Goal: Task Accomplishment & Management: Manage account settings

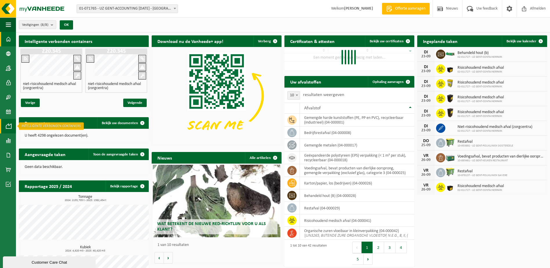
click at [7, 125] on span at bounding box center [8, 126] width 5 height 14
click at [8, 139] on span at bounding box center [8, 140] width 5 height 14
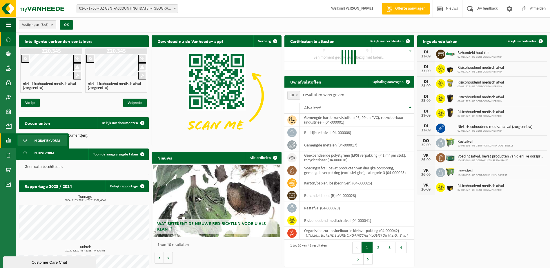
click at [36, 140] on span "In grafiekvorm" at bounding box center [47, 140] width 26 height 11
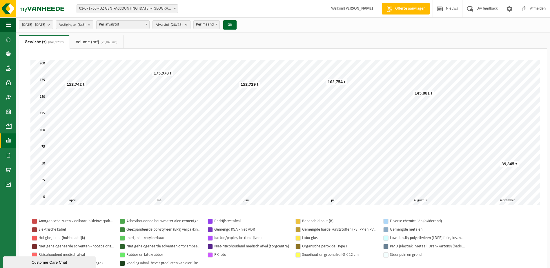
click at [190, 25] on b "submit" at bounding box center [187, 25] width 5 height 8
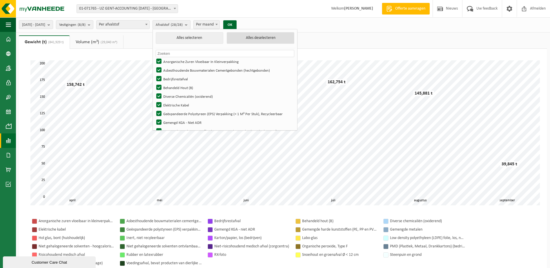
click at [251, 39] on button "Alles deselecteren" at bounding box center [261, 38] width 68 height 12
checkbox input "false"
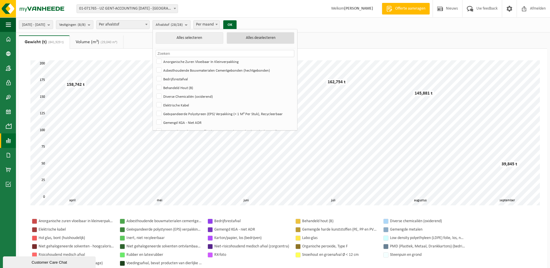
checkbox input "false"
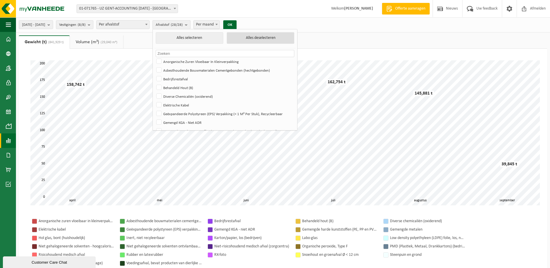
checkbox input "false"
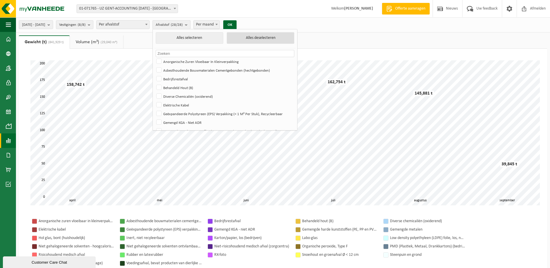
checkbox input "false"
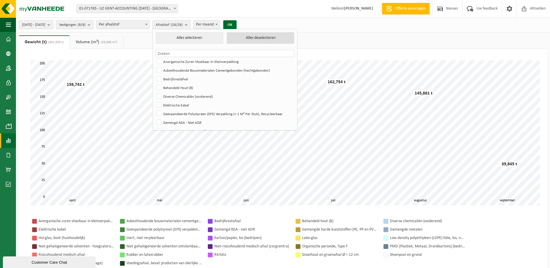
checkbox input "false"
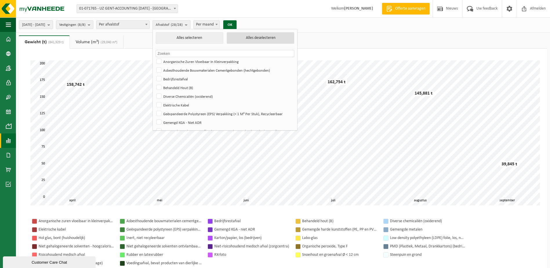
checkbox input "false"
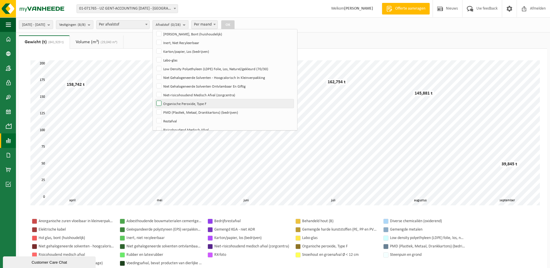
scroll to position [116, 0]
click at [175, 93] on label "Niet-risicohoudend Medisch Afval (zorgcentra)" at bounding box center [224, 93] width 139 height 9
click at [154, 89] on input "Niet-risicohoudend Medisch Afval (zorgcentra)" at bounding box center [154, 89] width 0 height 0
checkbox input "true"
click at [234, 26] on button "OK" at bounding box center [227, 24] width 13 height 9
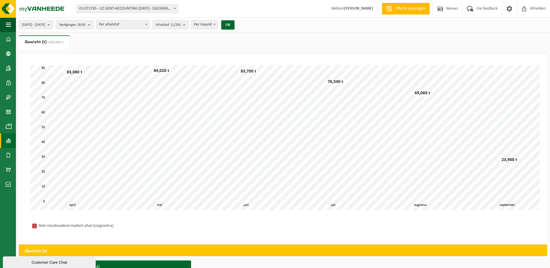
click at [217, 24] on span "Per maand" at bounding box center [205, 25] width 26 height 8
click at [234, 24] on button "OK" at bounding box center [227, 24] width 13 height 9
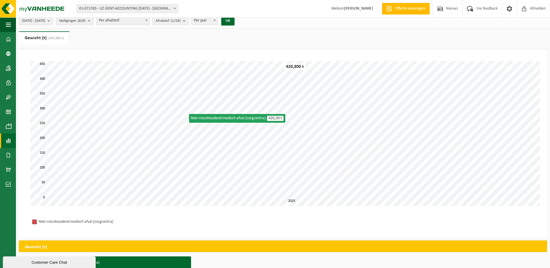
scroll to position [0, 0]
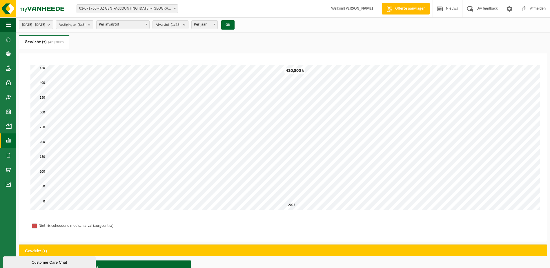
click at [53, 25] on button "2025-04-01 - 2025-09-23" at bounding box center [36, 24] width 34 height 9
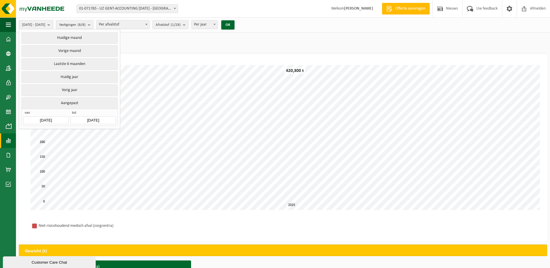
click at [54, 118] on input "2025-04-01" at bounding box center [45, 120] width 45 height 8
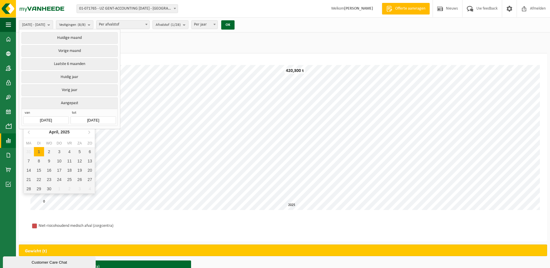
click at [70, 132] on div "April, 2025" at bounding box center [59, 131] width 25 height 9
click at [61, 133] on div "2025" at bounding box center [59, 131] width 14 height 9
click at [64, 147] on div "2021" at bounding box center [68, 146] width 18 height 16
click at [155, 44] on ul "Gewicht (t) (420,300 t) Volume (m³) (29,040 m³)" at bounding box center [283, 44] width 528 height 18
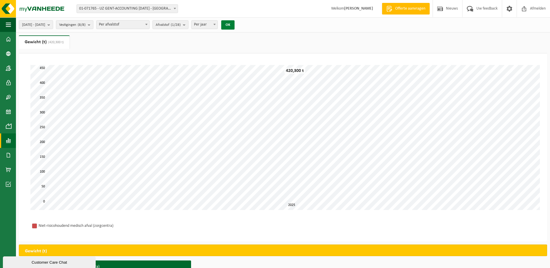
click at [234, 26] on button "OK" at bounding box center [227, 24] width 13 height 9
click at [149, 28] on span "Per afvalstof" at bounding box center [122, 25] width 53 height 8
click at [217, 24] on span "Per jaar" at bounding box center [205, 25] width 26 height 8
select select "2"
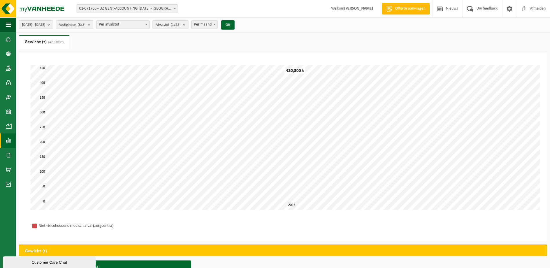
click at [241, 21] on div "2025-04-01 - 2025-09-23 Huidige maand Vorige maand Laatste 6 maanden Huidig jaa…" at bounding box center [128, 25] width 225 height 12
click at [234, 24] on button "OK" at bounding box center [227, 24] width 13 height 9
click at [37, 24] on span "2025-04-01 - 2025-09-23" at bounding box center [33, 25] width 23 height 9
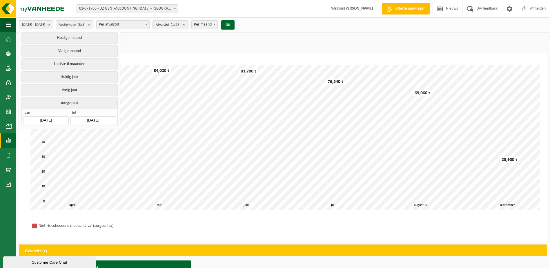
click at [43, 118] on input "2025-04-01" at bounding box center [45, 120] width 45 height 8
click at [59, 132] on div "2021" at bounding box center [59, 131] width 14 height 9
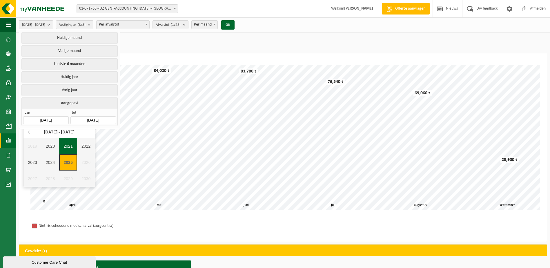
click at [66, 147] on div "2021" at bounding box center [68, 146] width 18 height 16
click at [42, 146] on div "Jan" at bounding box center [35, 144] width 24 height 12
click at [44, 117] on input "2025-04-01" at bounding box center [45, 120] width 45 height 8
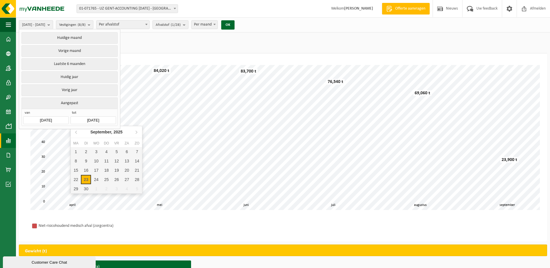
click at [90, 121] on input "2025-09-23" at bounding box center [92, 120] width 45 height 8
click at [84, 179] on div "23" at bounding box center [86, 179] width 10 height 9
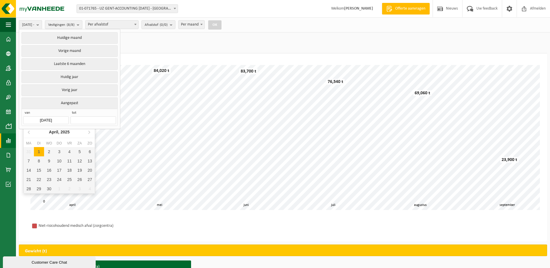
click at [43, 118] on input "2025-04-01" at bounding box center [45, 120] width 45 height 8
click at [65, 132] on icon "2025" at bounding box center [65, 132] width 9 height 4
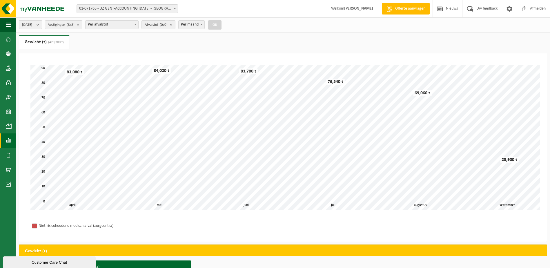
click at [42, 27] on button "2025-04-01 -" at bounding box center [30, 24] width 23 height 9
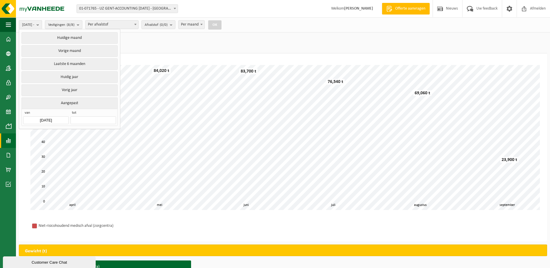
click at [68, 101] on button "Aangepast" at bounding box center [69, 102] width 96 height 11
click at [67, 103] on button "Aangepast" at bounding box center [69, 102] width 96 height 11
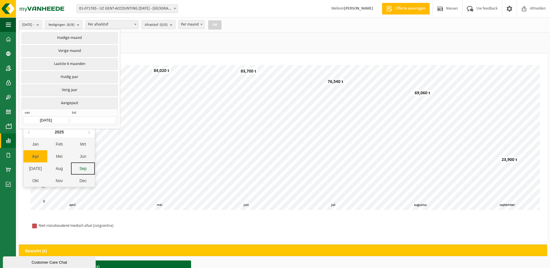
click at [55, 118] on input "2025-04-01" at bounding box center [45, 120] width 45 height 8
click at [59, 131] on div "2025" at bounding box center [59, 131] width 14 height 9
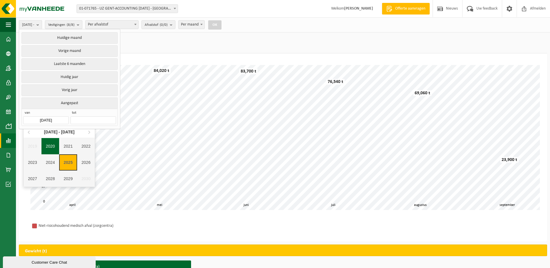
click at [51, 146] on div "2020" at bounding box center [50, 146] width 18 height 16
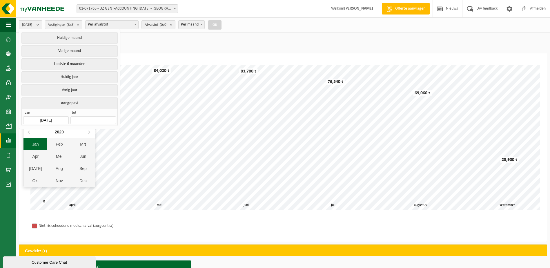
click at [41, 143] on div "Jan" at bounding box center [35, 144] width 24 height 12
click at [50, 151] on div "1" at bounding box center [49, 151] width 10 height 9
type input "2020-01-01"
type input "2025-09-23"
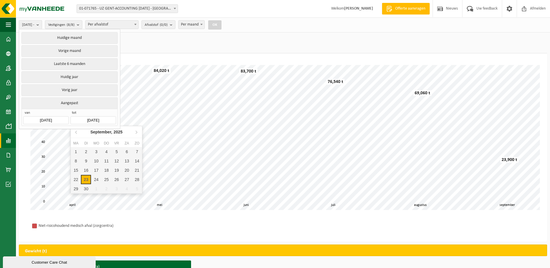
click at [94, 116] on input "2025-09-23" at bounding box center [92, 120] width 45 height 8
click at [83, 178] on div "23" at bounding box center [86, 179] width 10 height 9
type input "2020-01-01"
click at [85, 178] on div "23" at bounding box center [86, 179] width 10 height 9
type input "2025-09-23"
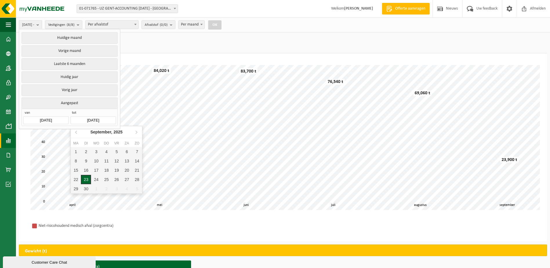
type input "2020-01-01"
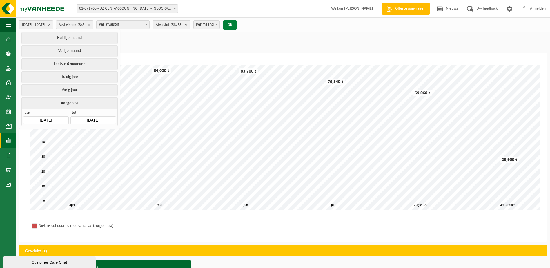
click at [236, 26] on button "OK" at bounding box center [229, 24] width 13 height 9
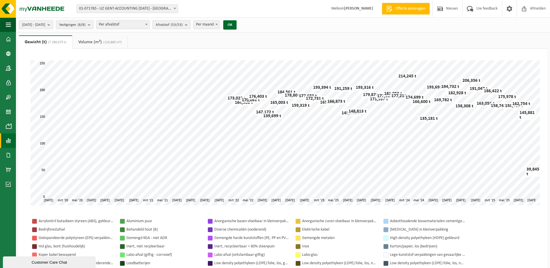
click at [183, 24] on count "(53/53)" at bounding box center [177, 25] width 12 height 4
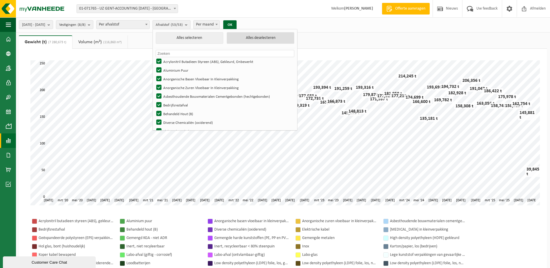
click at [257, 39] on button "Alles deselecteren" at bounding box center [261, 38] width 68 height 12
checkbox input "false"
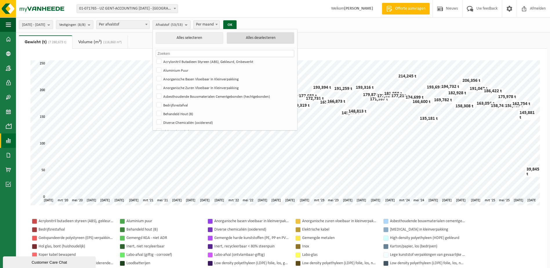
checkbox input "false"
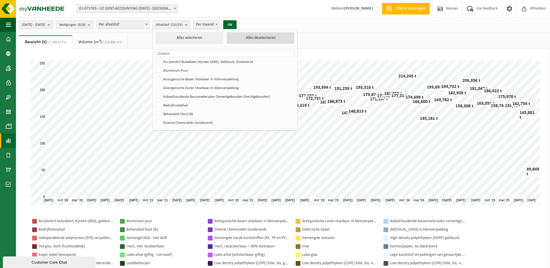
checkbox input "false"
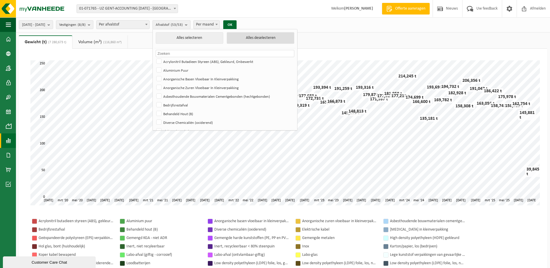
checkbox input "false"
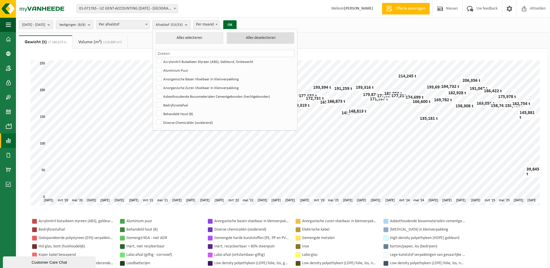
checkbox input "false"
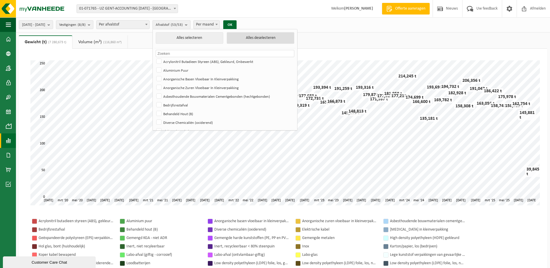
checkbox input "false"
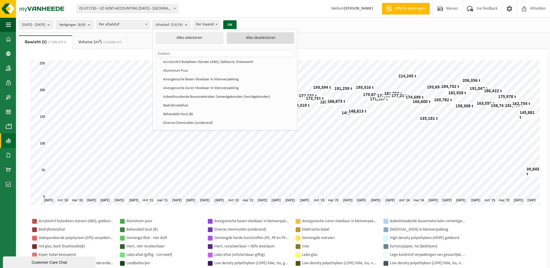
checkbox input "false"
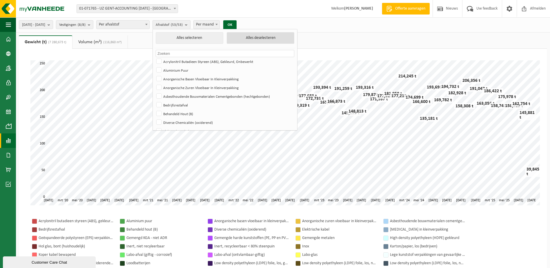
checkbox input "false"
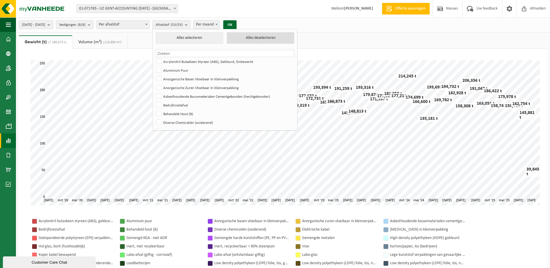
checkbox input "false"
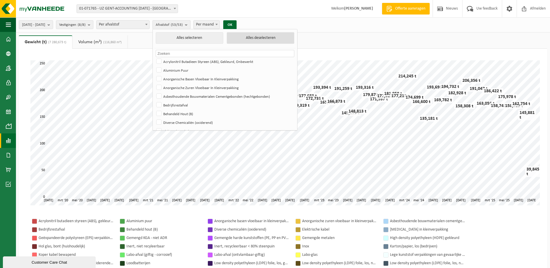
checkbox input "false"
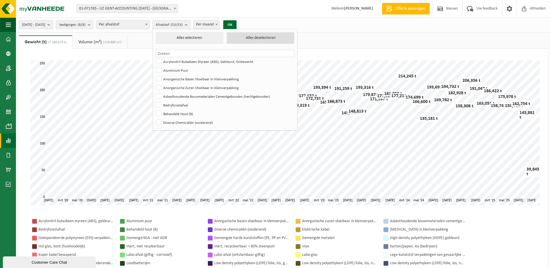
checkbox input "false"
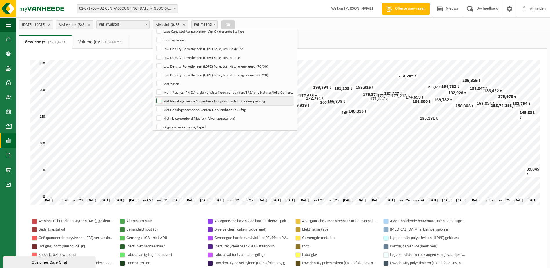
scroll to position [261, 0]
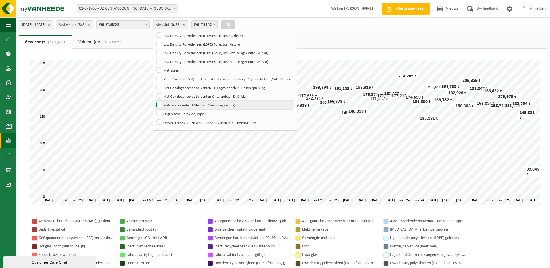
click at [177, 105] on label "Niet-risicohoudend Medisch Afval (zorgcentra)" at bounding box center [224, 105] width 139 height 9
click at [154, 101] on input "Niet-risicohoudend Medisch Afval (zorgcentra)" at bounding box center [154, 100] width 0 height 0
checkbox input "true"
click at [234, 26] on button "OK" at bounding box center [227, 24] width 13 height 9
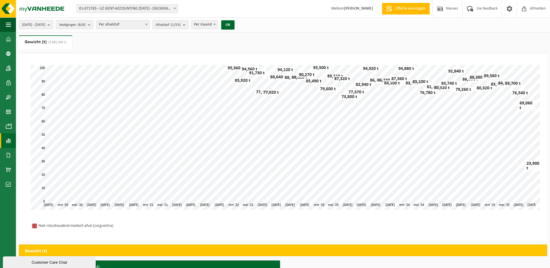
click at [217, 24] on span "Per maand" at bounding box center [205, 25] width 26 height 8
click at [234, 26] on button "OK" at bounding box center [227, 24] width 13 height 9
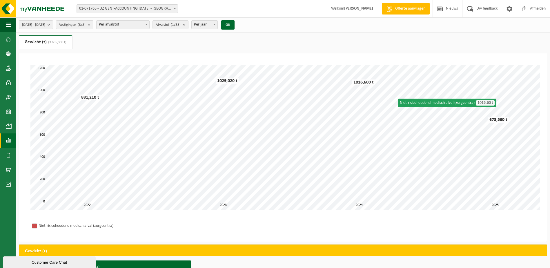
click at [217, 23] on span at bounding box center [215, 25] width 6 height 8
select select "2"
click at [234, 28] on button "OK" at bounding box center [227, 24] width 13 height 9
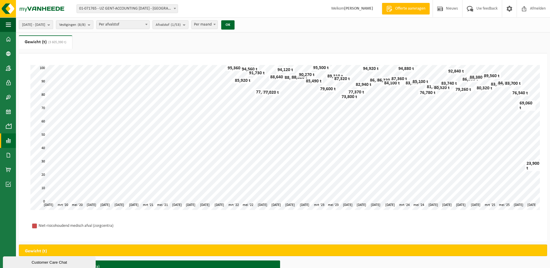
click at [43, 27] on span "2020-01-01 - 2025-09-23" at bounding box center [33, 25] width 23 height 9
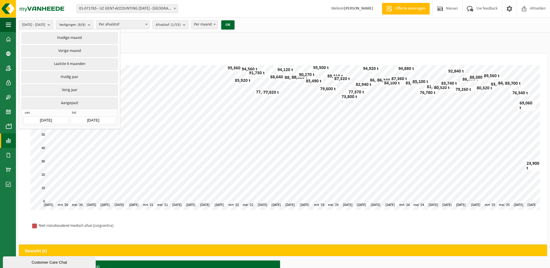
click at [49, 119] on input "2020-01-01" at bounding box center [45, 120] width 45 height 8
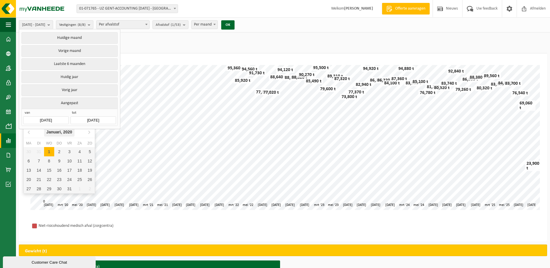
click at [61, 131] on div "Januari, 2020" at bounding box center [59, 131] width 30 height 9
click at [90, 133] on icon at bounding box center [88, 131] width 9 height 9
click at [31, 144] on div "Jan" at bounding box center [35, 144] width 24 height 12
click at [77, 154] on div "1" at bounding box center [79, 151] width 10 height 9
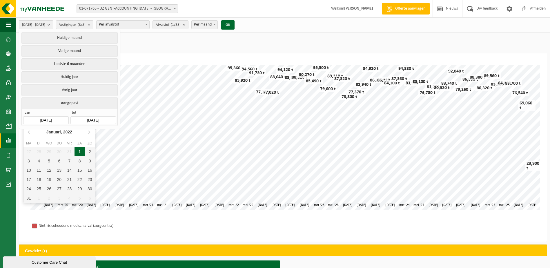
type input "2022-01-01"
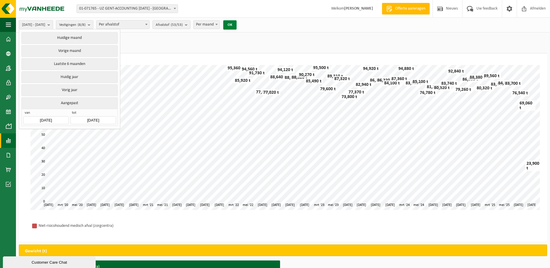
click at [236, 24] on button "OK" at bounding box center [229, 24] width 13 height 9
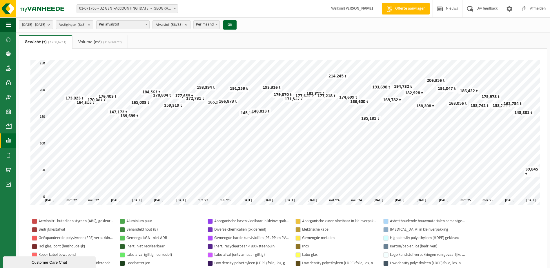
click at [177, 22] on span "Afvalstof (53/53)" at bounding box center [169, 25] width 27 height 9
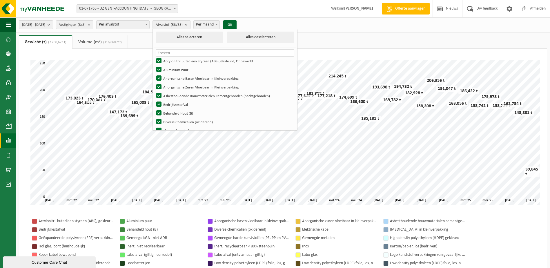
scroll to position [0, 0]
click at [261, 38] on button "Alles deselecteren" at bounding box center [261, 38] width 68 height 12
checkbox input "false"
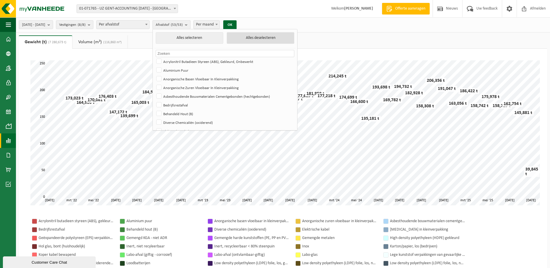
checkbox input "false"
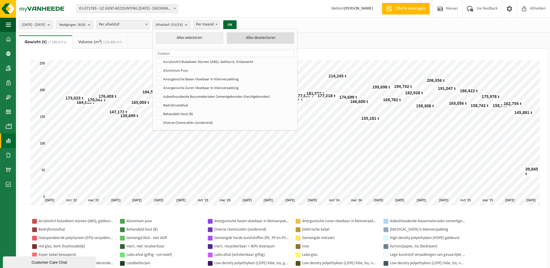
checkbox input "false"
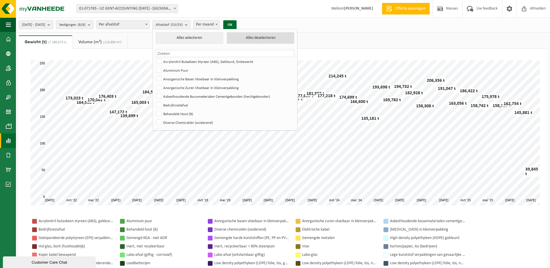
checkbox input "false"
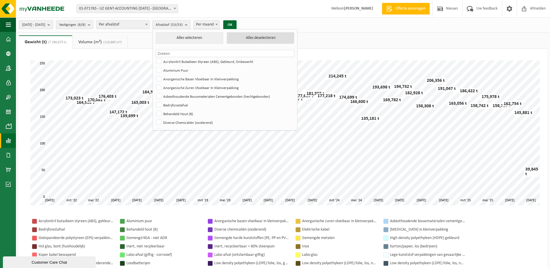
checkbox input "false"
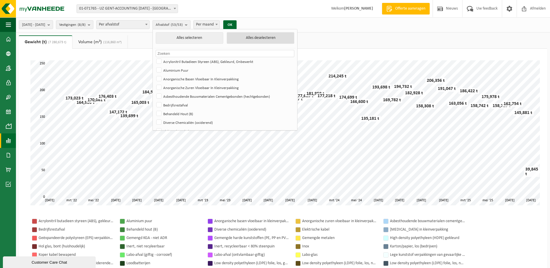
checkbox input "false"
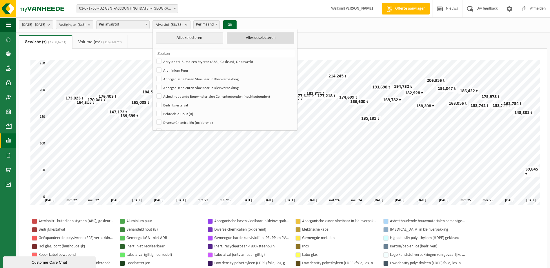
checkbox input "false"
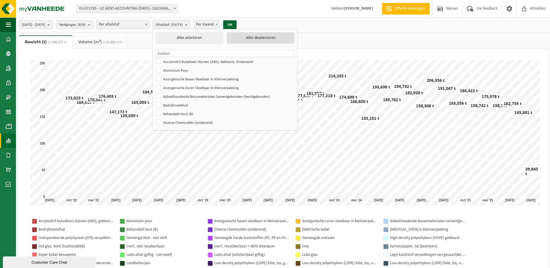
checkbox input "false"
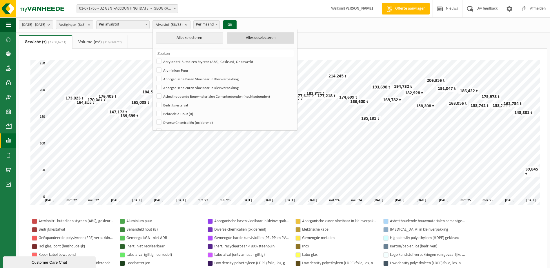
checkbox input "false"
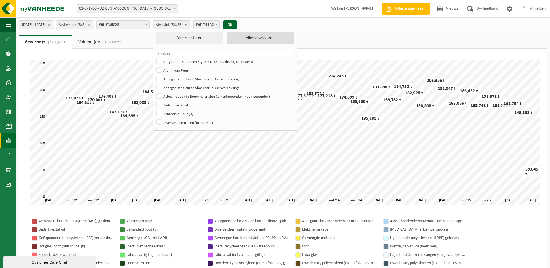
checkbox input "false"
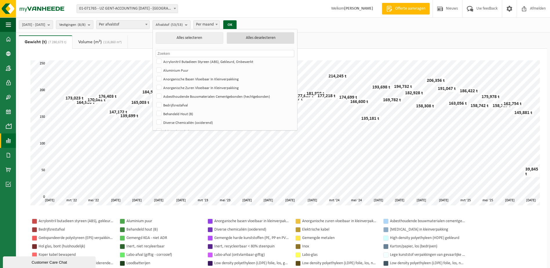
checkbox input "false"
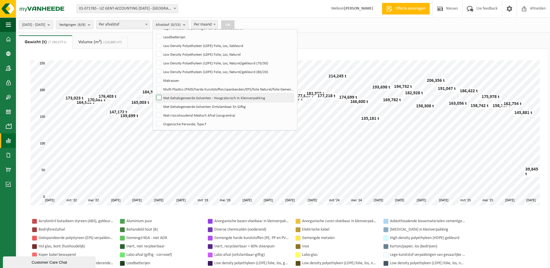
scroll to position [290, 0]
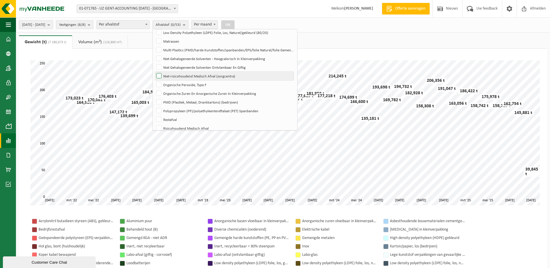
click at [172, 76] on label "Niet-risicohoudend Medisch Afval (zorgcentra)" at bounding box center [224, 76] width 139 height 9
click at [154, 72] on input "Niet-risicohoudend Medisch Afval (zorgcentra)" at bounding box center [154, 71] width 0 height 0
checkbox input "true"
click at [234, 26] on button "OK" at bounding box center [227, 24] width 13 height 9
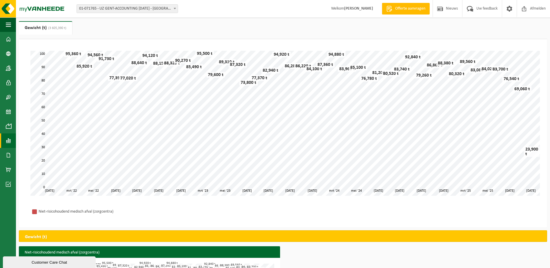
scroll to position [0, 0]
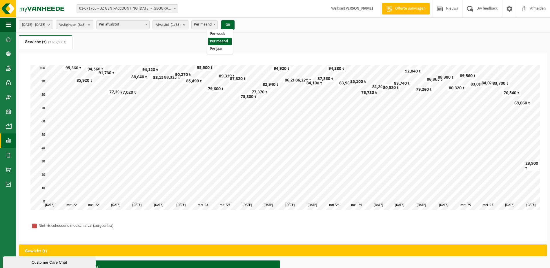
click at [217, 24] on span "Per maand" at bounding box center [205, 25] width 26 height 8
click at [234, 25] on button "OK" at bounding box center [227, 24] width 13 height 9
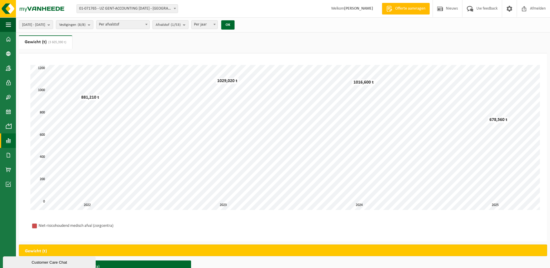
click at [188, 27] on b "submit" at bounding box center [185, 25] width 5 height 8
click at [217, 25] on span "Per jaar" at bounding box center [205, 25] width 26 height 8
select select "2"
click at [234, 24] on button "OK" at bounding box center [227, 24] width 13 height 9
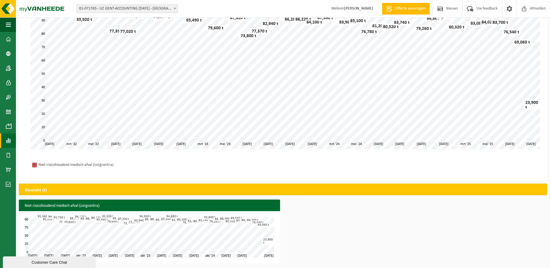
scroll to position [62, 0]
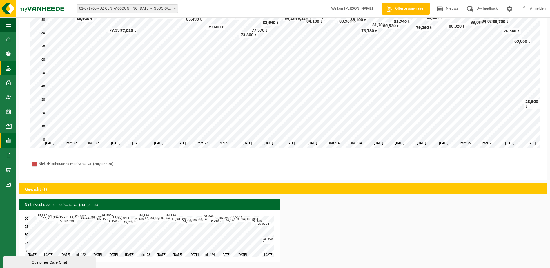
click at [8, 65] on span at bounding box center [8, 68] width 5 height 14
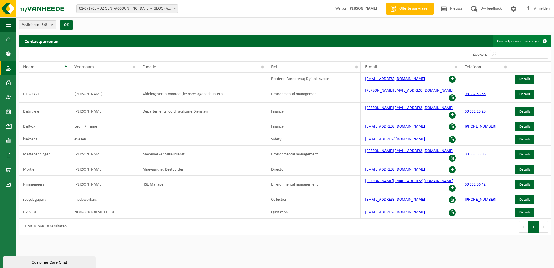
click at [522, 37] on link "Contactpersoon toevoegen" at bounding box center [522, 41] width 58 height 12
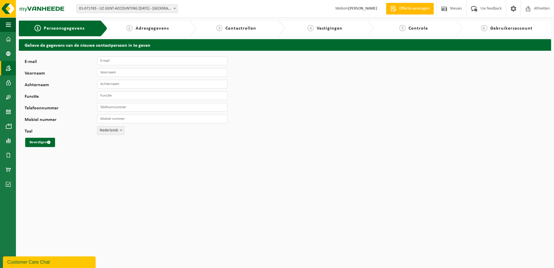
click at [8, 70] on span at bounding box center [8, 68] width 5 height 14
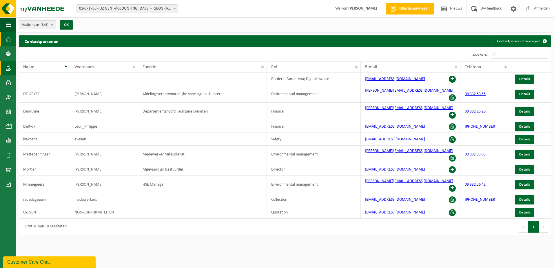
click at [8, 43] on span at bounding box center [8, 39] width 5 height 14
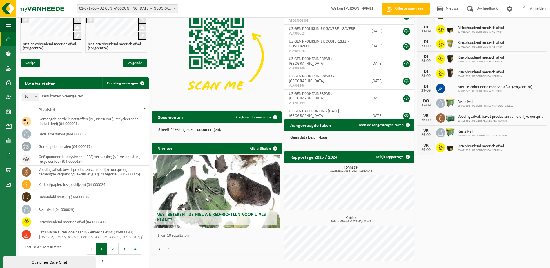
scroll to position [43, 0]
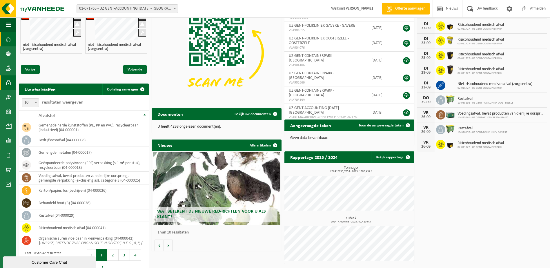
click at [11, 81] on link "Gebruikers" at bounding box center [8, 82] width 16 height 14
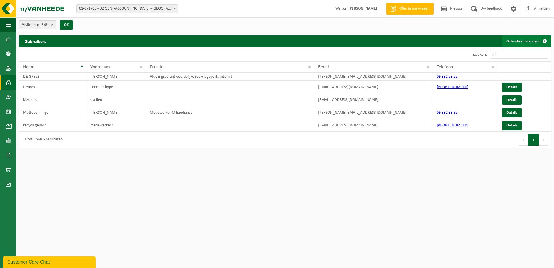
click at [526, 41] on link "Gebruiker toevoegen" at bounding box center [526, 41] width 49 height 12
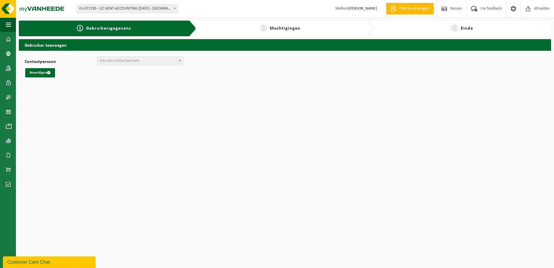
click at [113, 61] on span "Kies een contactpersoon" at bounding box center [120, 61] width 40 height 4
select select "0"
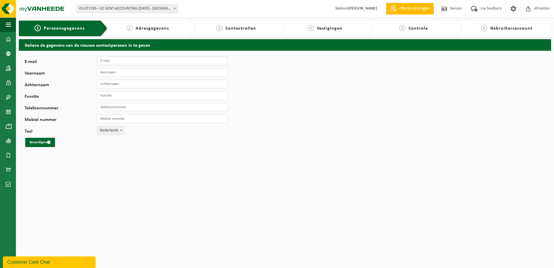
click at [105, 61] on input "E-mail" at bounding box center [162, 61] width 130 height 9
type input "[EMAIL_ADDRESS][DOMAIN_NAME]"
type input "Bart"
type input "Cleymans"
type input "Diensthoofd facilitaire logistiek"
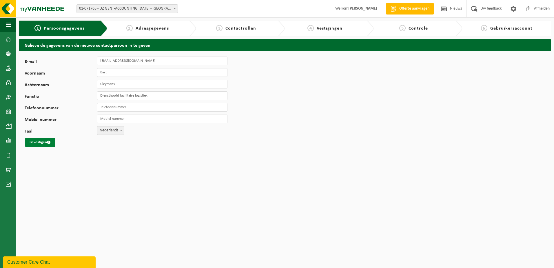
click at [37, 142] on button "Bevestigen" at bounding box center [40, 142] width 30 height 9
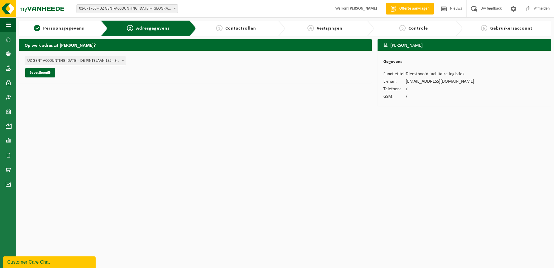
click at [67, 63] on span "UZ GENT-ACCOUNTING [DATE] - DE PINTELAAN 185 , 9000 GENT BE (01-071765/BUS)" at bounding box center [75, 61] width 101 height 8
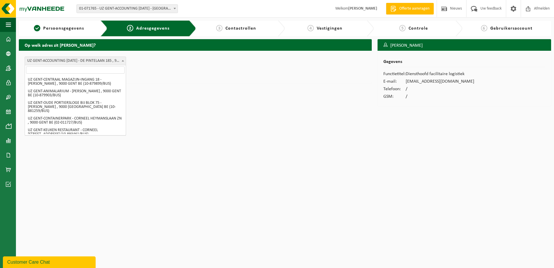
click at [67, 63] on span "UZ GENT-ACCOUNTING [DATE] - DE PINTELAAN 185 , 9000 GENT BE (01-071765/BUS)" at bounding box center [75, 61] width 101 height 8
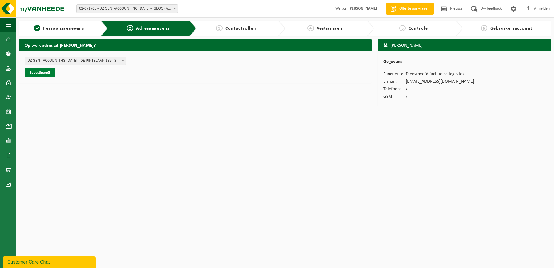
click at [43, 74] on button "Bevestigen" at bounding box center [40, 72] width 30 height 9
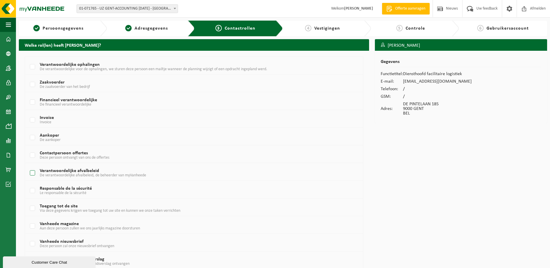
click at [34, 173] on label "Verantwoordelijke afvalbeleid De verantwoordelijke afvalbeleid, de beheerder va…" at bounding box center [179, 173] width 301 height 9
click at [28, 166] on input "Verantwoordelijke afvalbeleid De verantwoordelijke afvalbeleid, de beheerder va…" at bounding box center [28, 165] width 0 height 0
checkbox input "true"
click at [34, 207] on label "Toegang tot de site Via deze gegevens krijgen we toegang tot uw site en kunnen …" at bounding box center [179, 208] width 301 height 9
click at [28, 201] on input "Toegang tot de site Via deze gegevens krijgen we toegang tot uw site en kunnen …" at bounding box center [28, 201] width 0 height 0
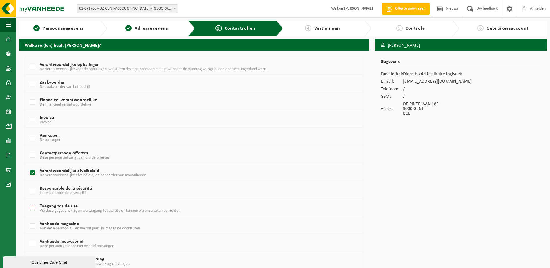
checkbox input "true"
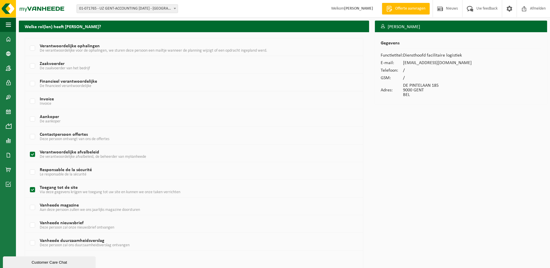
scroll to position [29, 0]
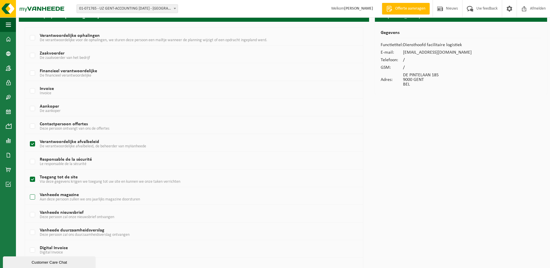
click at [35, 198] on label "Vanheede magazine Aan deze persoon zullen we ons jaarlijks magazine doorsturen" at bounding box center [179, 197] width 301 height 9
click at [28, 190] on input "Vanheede magazine Aan deze persoon zullen we ons jaarlijks magazine doorsturen" at bounding box center [28, 190] width 0 height 0
checkbox input "true"
click at [31, 215] on label "Vanheede nieuwsbrief Deze persoon zal onze nieuwsbrief ontvangen" at bounding box center [179, 214] width 301 height 9
click at [28, 207] on input "Vanheede nieuwsbrief Deze persoon zal onze nieuwsbrief ontvangen" at bounding box center [28, 207] width 0 height 0
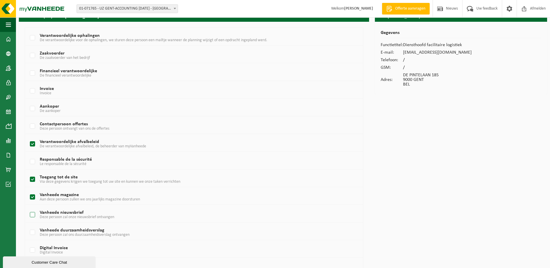
checkbox input "true"
click at [35, 236] on label "Vanheede duurzaamheidsverslag Deze persoon zal ons duurzaamheidsverslag ontvang…" at bounding box center [179, 232] width 301 height 9
click at [28, 225] on input "Vanheede duurzaamheidsverslag Deze persoon zal ons duurzaamheidsverslag ontvang…" at bounding box center [28, 225] width 0 height 0
checkbox input "true"
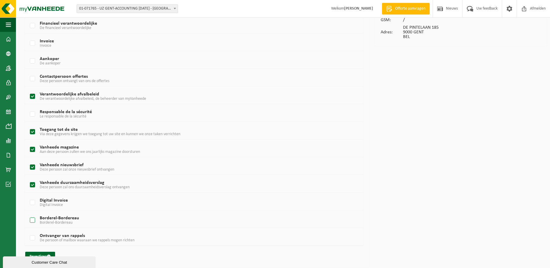
scroll to position [78, 0]
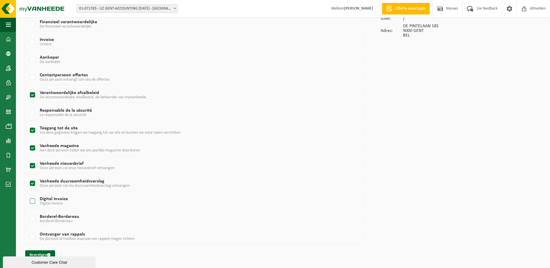
click at [33, 201] on label "Digital Invoice Digital Invoice" at bounding box center [179, 201] width 301 height 9
click at [28, 194] on input "Digital Invoice Digital Invoice" at bounding box center [28, 194] width 0 height 0
checkbox input "true"
click at [34, 215] on label "Borderel-Bordereau Borderel-Bordereau" at bounding box center [179, 218] width 301 height 9
click at [28, 212] on input "Borderel-Bordereau Borderel-Bordereau" at bounding box center [28, 211] width 0 height 0
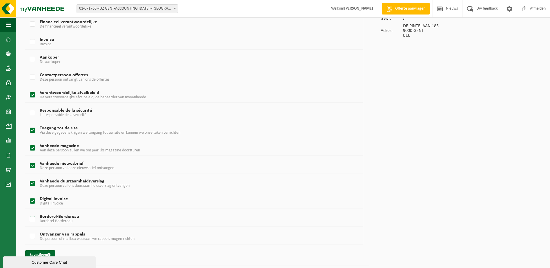
checkbox input "true"
click at [32, 237] on label "Ontvanger van rappels De persoon of mailbox waaraan we rappels mogen richten" at bounding box center [179, 236] width 301 height 9
click at [28, 229] on input "Ontvanger van rappels De persoon of mailbox waaraan we rappels mogen richten" at bounding box center [28, 229] width 0 height 0
click at [32, 236] on label "Ontvanger van rappels De persoon of mailbox waaraan we rappels mogen richten" at bounding box center [179, 236] width 301 height 9
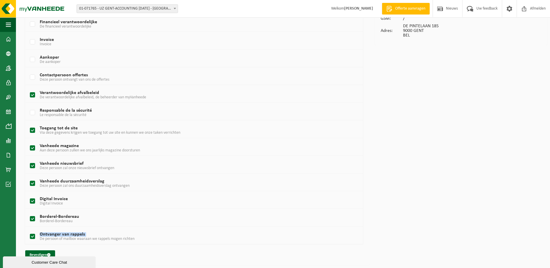
click at [28, 229] on input "Ontvanger van rappels De persoon of mailbox waaraan we rappels mogen richten" at bounding box center [28, 229] width 0 height 0
click at [32, 236] on label "Ontvanger van rappels De persoon of mailbox waaraan we rappels mogen richten" at bounding box center [179, 236] width 301 height 9
click at [28, 229] on input "Ontvanger van rappels De persoon of mailbox waaraan we rappels mogen richten" at bounding box center [28, 229] width 0 height 0
checkbox input "true"
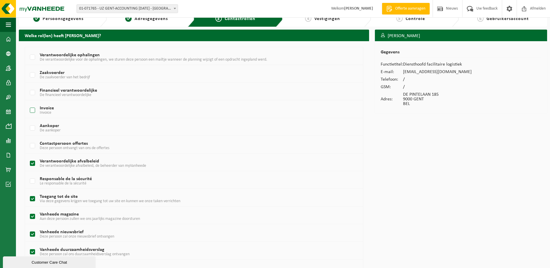
scroll to position [0, 0]
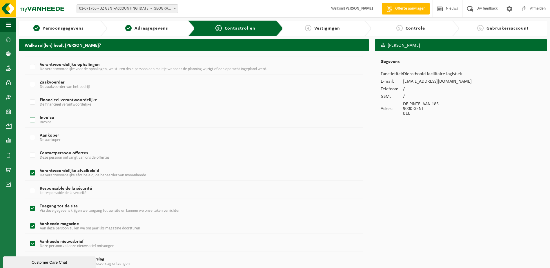
click at [33, 122] on label "Invoice Invoice" at bounding box center [179, 120] width 301 height 9
click at [28, 113] on input "Invoice Invoice" at bounding box center [28, 112] width 0 height 0
click at [31, 119] on label "Invoice Invoice" at bounding box center [179, 120] width 301 height 9
click at [28, 113] on input "Invoice Invoice" at bounding box center [28, 112] width 0 height 0
checkbox input "false"
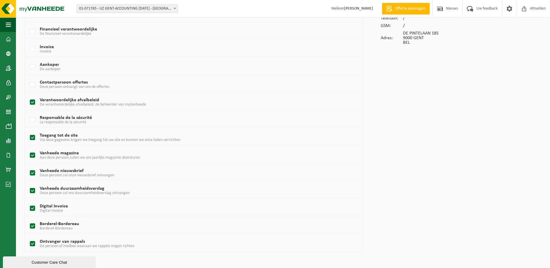
scroll to position [78, 0]
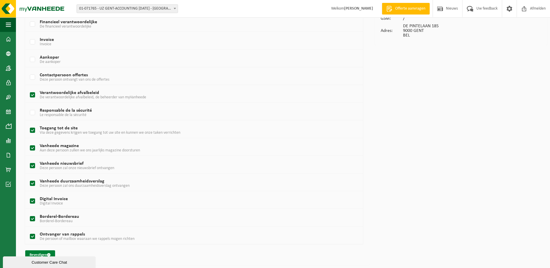
click at [36, 252] on button "Bevestigen" at bounding box center [40, 254] width 30 height 9
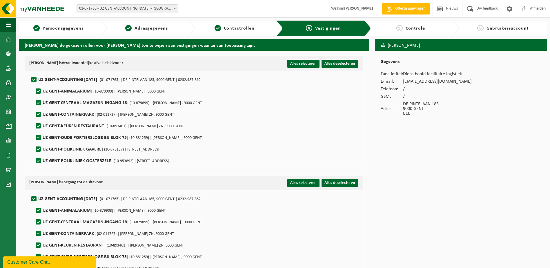
click at [404, 24] on div "5 Controle" at bounding box center [415, 29] width 88 height 16
click at [304, 64] on button "Alles selecteren" at bounding box center [303, 64] width 32 height 8
click at [305, 187] on th "Bart Cleymans is Toegang tot de site voor : Alles selecteren Alles deselecteren" at bounding box center [194, 183] width 338 height 14
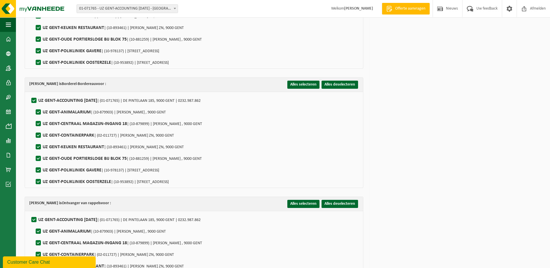
scroll to position [757, 0]
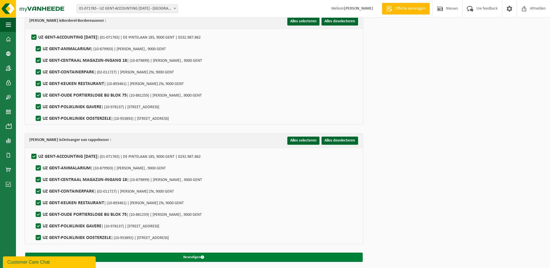
click at [187, 255] on button "Bevestigen" at bounding box center [193, 256] width 337 height 9
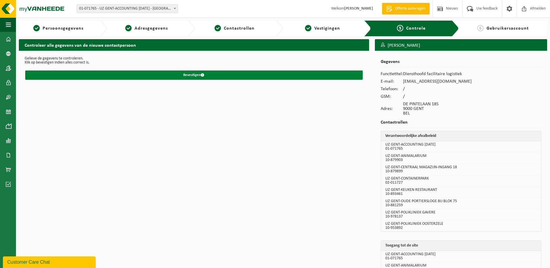
click at [196, 74] on button "Bevestigen" at bounding box center [193, 74] width 337 height 9
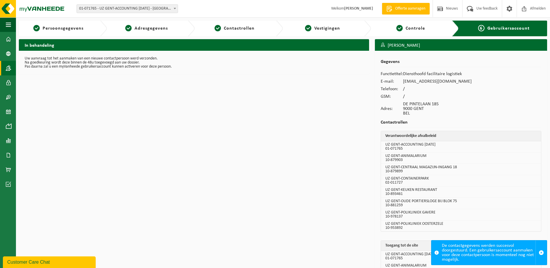
click at [5, 66] on link "Contactpersonen" at bounding box center [8, 68] width 16 height 14
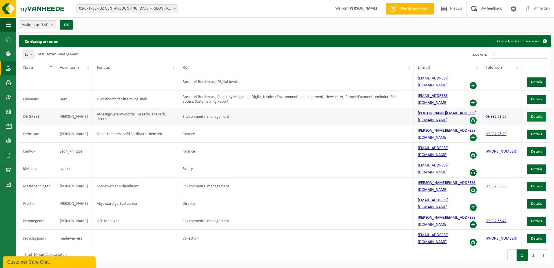
click at [543, 112] on link "Details" at bounding box center [536, 116] width 19 height 9
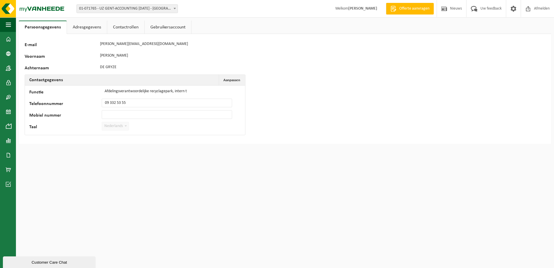
click at [85, 27] on link "Adresgegevens" at bounding box center [87, 27] width 40 height 13
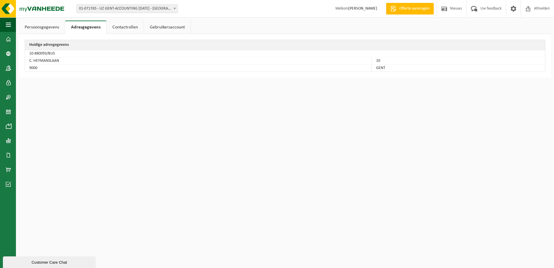
click at [121, 28] on link "Contactrollen" at bounding box center [125, 27] width 37 height 13
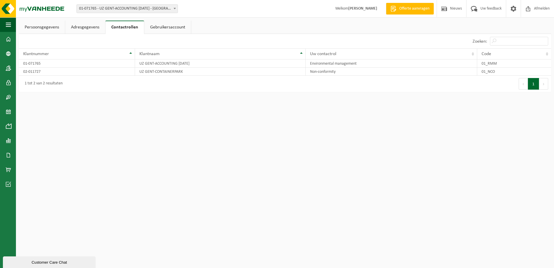
click at [144, 27] on link "Gebruikersaccount" at bounding box center [167, 27] width 47 height 13
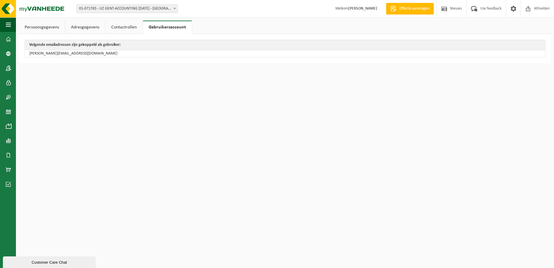
click at [129, 29] on link "Contactrollen" at bounding box center [123, 27] width 37 height 13
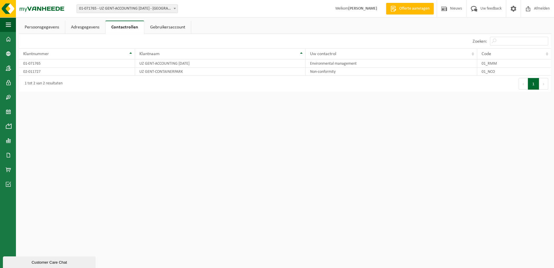
click at [44, 28] on link "Persoonsgegevens" at bounding box center [42, 27] width 46 height 13
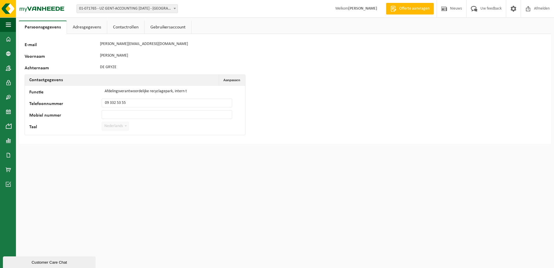
click at [81, 27] on link "Adresgegevens" at bounding box center [87, 27] width 40 height 13
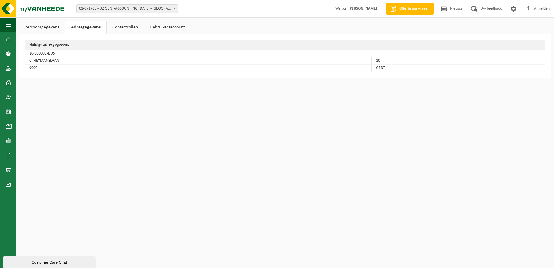
click at [120, 25] on link "Contactrollen" at bounding box center [125, 27] width 37 height 13
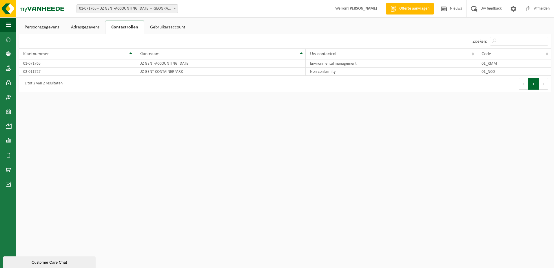
click at [169, 27] on link "Gebruikersaccount" at bounding box center [167, 27] width 47 height 13
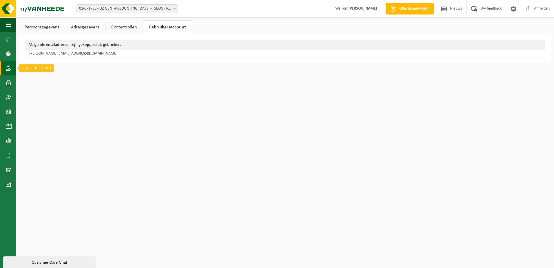
click at [11, 72] on link "Contactpersonen" at bounding box center [8, 68] width 16 height 14
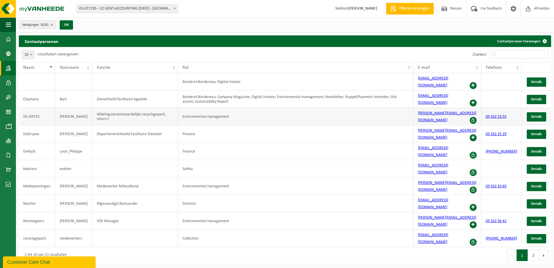
click at [477, 117] on span at bounding box center [473, 120] width 7 height 7
click at [532, 115] on span "Details" at bounding box center [536, 117] width 11 height 4
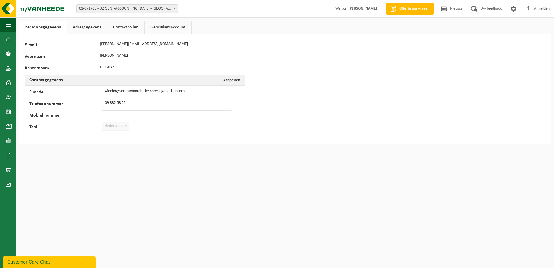
click at [78, 27] on link "Adresgegevens" at bounding box center [87, 27] width 40 height 13
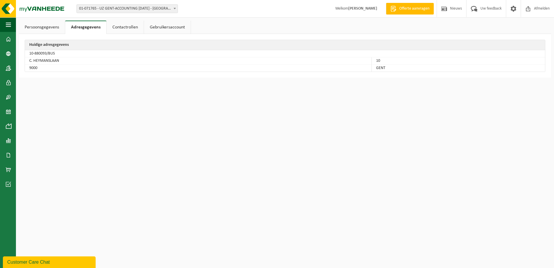
click at [105, 27] on link "Adresgegevens" at bounding box center [85, 27] width 41 height 13
click at [112, 26] on link "Contactrollen" at bounding box center [125, 27] width 37 height 13
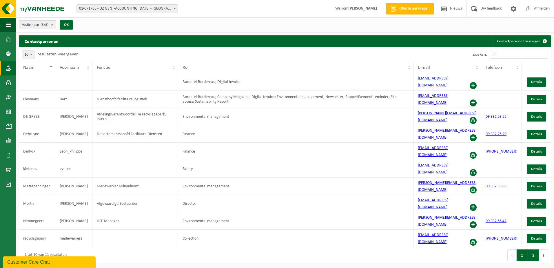
click at [534, 249] on button "2" at bounding box center [533, 255] width 11 height 12
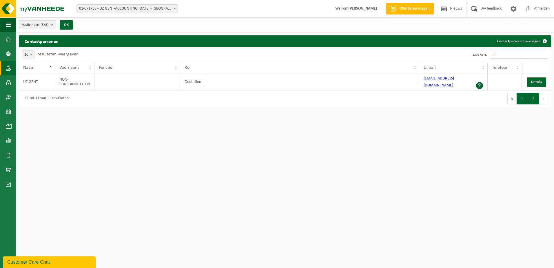
click at [520, 97] on button "1" at bounding box center [522, 99] width 11 height 12
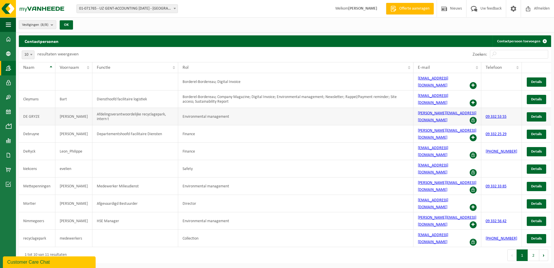
click at [227, 108] on td "Environmental management" at bounding box center [295, 116] width 235 height 17
click at [214, 108] on td "Environmental management" at bounding box center [295, 116] width 235 height 17
click at [535, 97] on span "Details" at bounding box center [536, 99] width 11 height 4
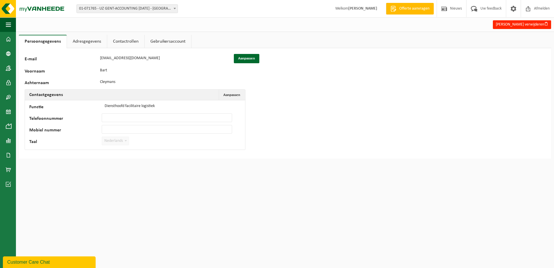
click at [90, 45] on link "Adresgegevens" at bounding box center [87, 41] width 40 height 13
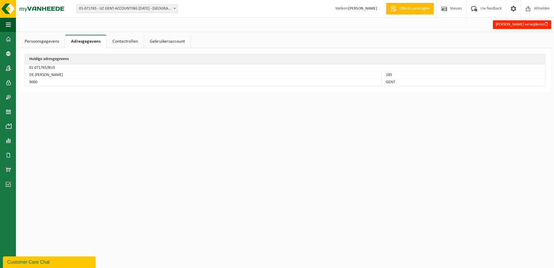
click at [116, 41] on link "Contactrollen" at bounding box center [125, 41] width 37 height 13
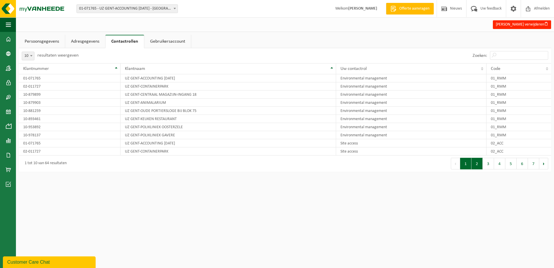
click at [477, 163] on button "2" at bounding box center [476, 164] width 11 height 12
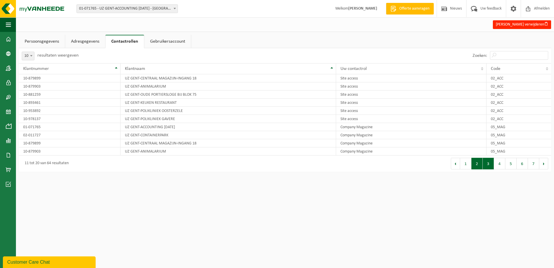
click at [492, 164] on button "3" at bounding box center [488, 164] width 11 height 12
click at [503, 163] on button "4" at bounding box center [499, 164] width 11 height 12
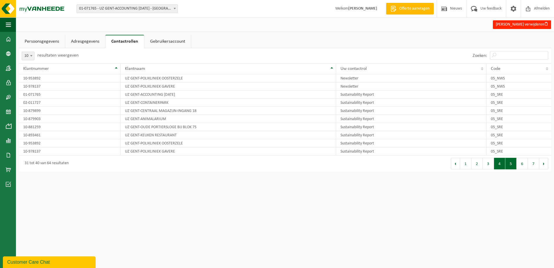
click at [515, 163] on button "5" at bounding box center [510, 164] width 11 height 12
click at [523, 163] on button "6" at bounding box center [522, 164] width 11 height 12
click at [531, 163] on button "7" at bounding box center [533, 164] width 11 height 12
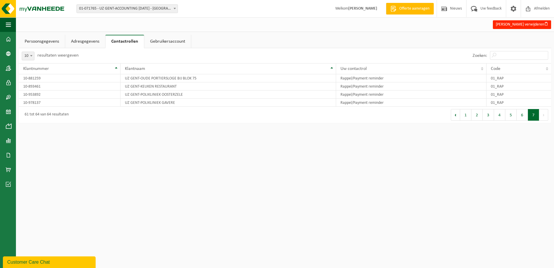
click at [156, 45] on link "Gebruikersaccount" at bounding box center [167, 41] width 47 height 13
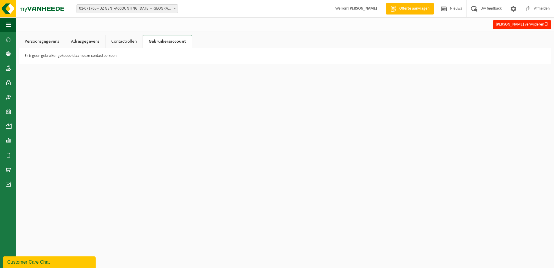
click at [119, 44] on link "Contactrollen" at bounding box center [123, 41] width 37 height 13
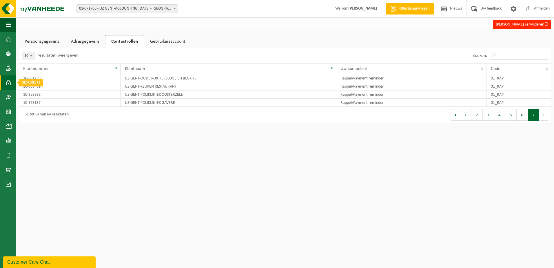
click at [9, 79] on span at bounding box center [8, 82] width 5 height 14
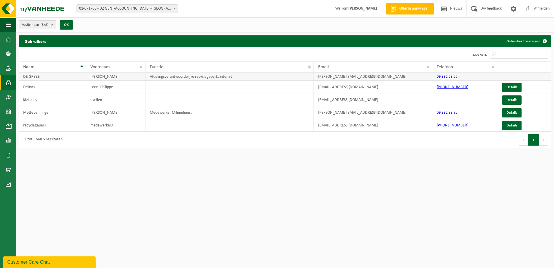
click at [313, 76] on td "Afdelingsverantwoordelijke recyclagepark, intern t" at bounding box center [229, 76] width 168 height 8
drag, startPoint x: 247, startPoint y: 78, endPoint x: 218, endPoint y: 78, distance: 28.7
click at [244, 78] on td "Afdelingsverantwoordelijke recyclagepark, intern t" at bounding box center [229, 76] width 168 height 8
drag, startPoint x: 218, startPoint y: 78, endPoint x: 213, endPoint y: 78, distance: 5.8
click at [213, 78] on td "Afdelingsverantwoordelijke recyclagepark, intern t" at bounding box center [229, 76] width 168 height 8
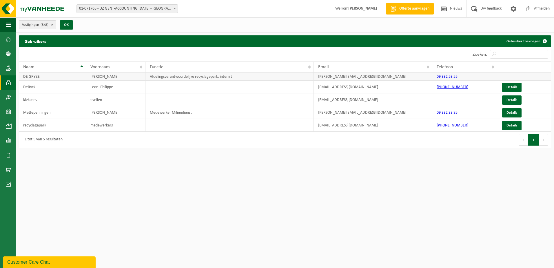
drag, startPoint x: 213, startPoint y: 78, endPoint x: 200, endPoint y: 78, distance: 12.7
click at [200, 78] on td "Afdelingsverantwoordelijke recyclagepark, intern t" at bounding box center [229, 76] width 168 height 8
click at [510, 85] on link "Details" at bounding box center [511, 87] width 19 height 9
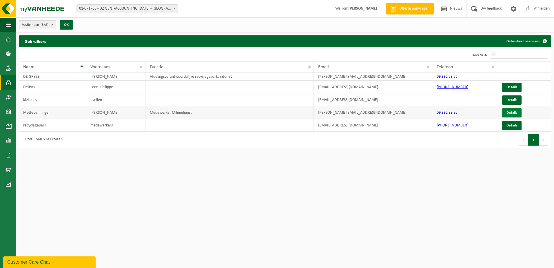
click at [509, 111] on link "Details" at bounding box center [511, 112] width 19 height 9
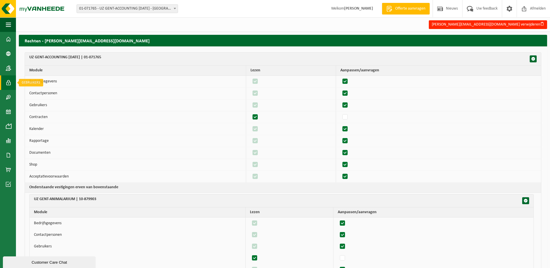
click at [10, 86] on span at bounding box center [8, 82] width 5 height 14
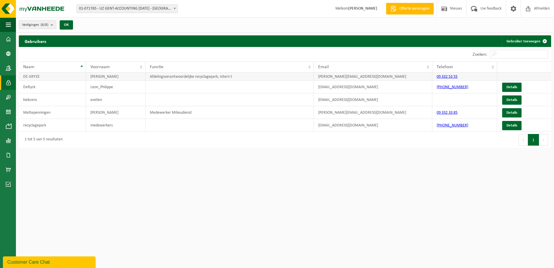
click at [108, 75] on td "[PERSON_NAME]" at bounding box center [115, 76] width 59 height 8
click at [514, 8] on span at bounding box center [513, 8] width 9 height 17
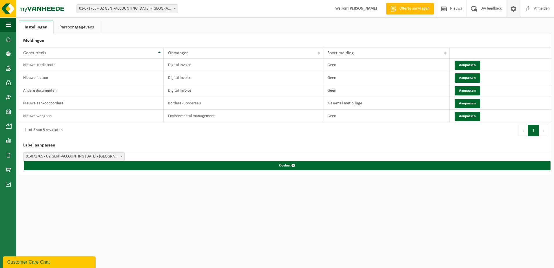
click at [79, 27] on link "Persoonsgegevens" at bounding box center [77, 27] width 46 height 13
